Goal: Task Accomplishment & Management: Complete application form

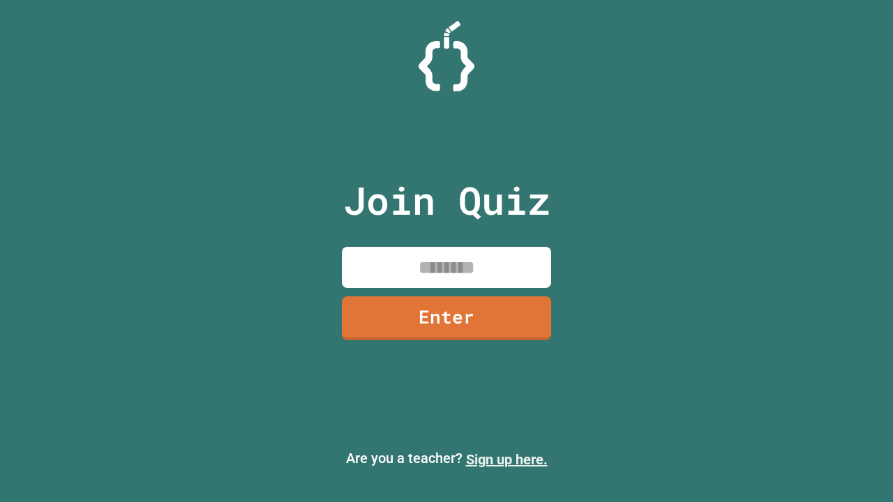
click at [507, 460] on link "Sign up here." at bounding box center [507, 459] width 82 height 17
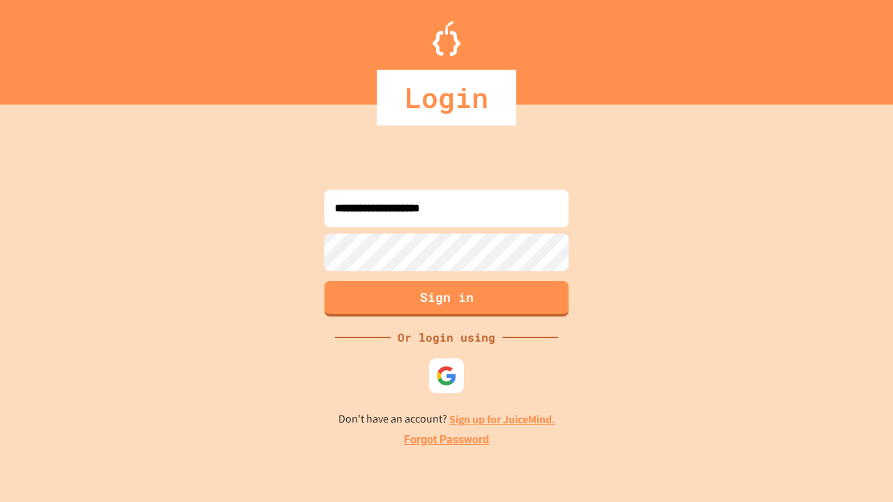
type input "**********"
